Goal: Use online tool/utility: Utilize a website feature to perform a specific function

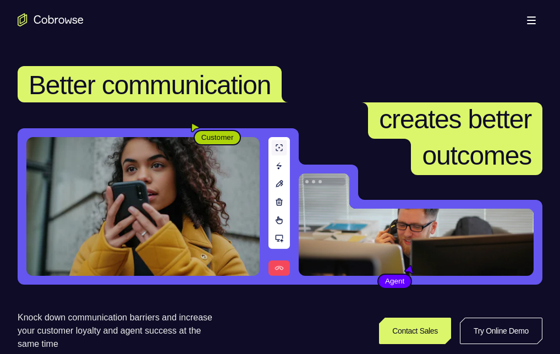
click at [471, 317] on link "Try Online Demo" at bounding box center [437, 330] width 201 height 26
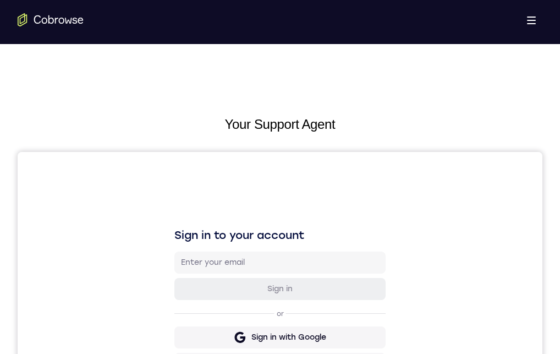
scroll to position [165, 0]
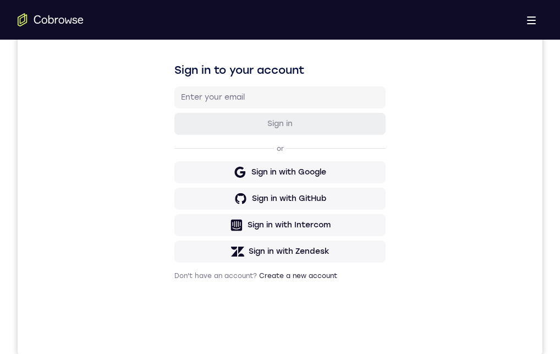
drag, startPoint x: 296, startPoint y: 625, endPoint x: 304, endPoint y: 611, distance: 16.5
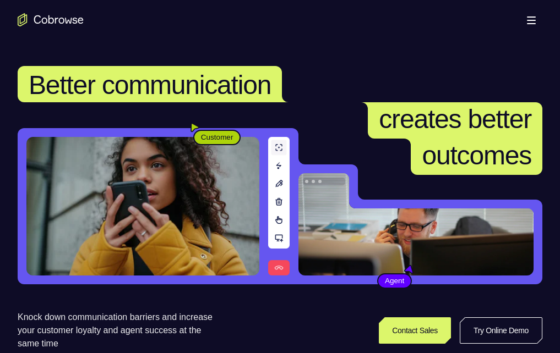
click at [468, 317] on link "Try Online Demo" at bounding box center [436, 330] width 201 height 26
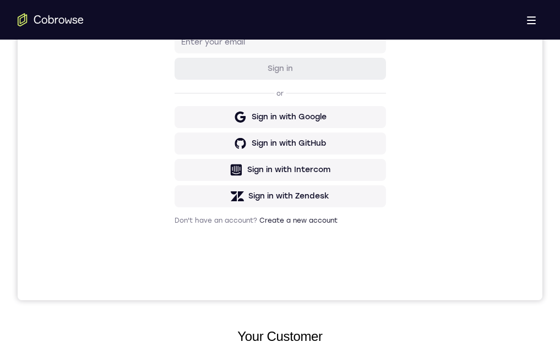
scroll to position [165, 0]
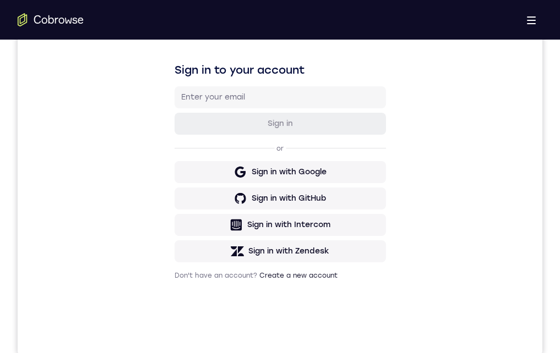
drag, startPoint x: 297, startPoint y: 676, endPoint x: 299, endPoint y: 576, distance: 100.8
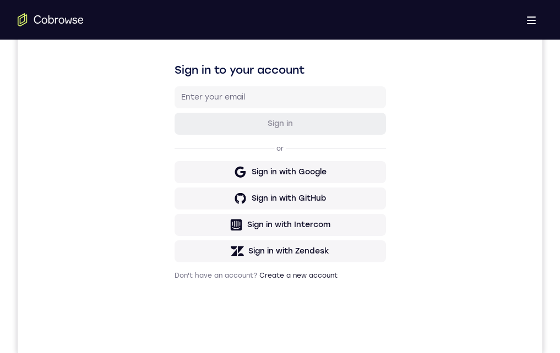
drag, startPoint x: 339, startPoint y: 565, endPoint x: 687, endPoint y: 483, distance: 358.1
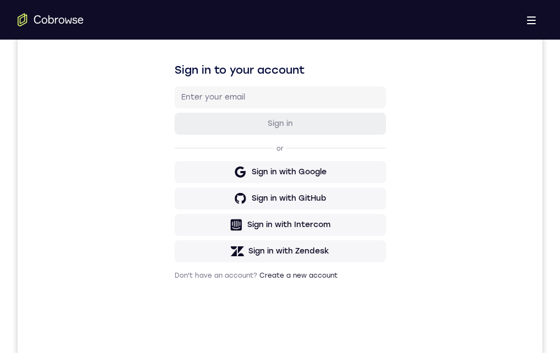
drag, startPoint x: 345, startPoint y: 767, endPoint x: 744, endPoint y: 771, distance: 399.6
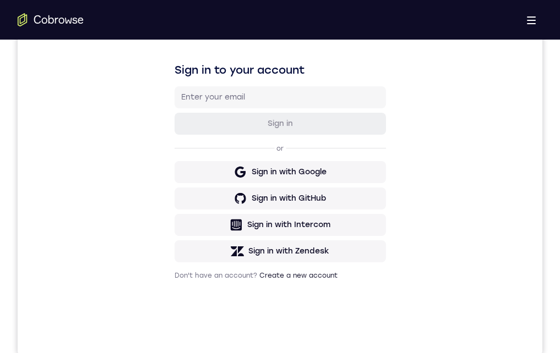
drag, startPoint x: 329, startPoint y: 528, endPoint x: 695, endPoint y: 487, distance: 367.9
